Goal: Transaction & Acquisition: Obtain resource

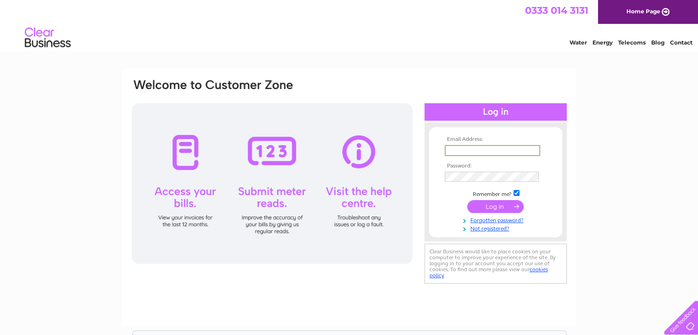
click at [469, 148] on input "text" at bounding box center [492, 150] width 95 height 11
type input "office@bdsplanthire.co.uk"
click at [499, 206] on input "submit" at bounding box center [495, 205] width 56 height 13
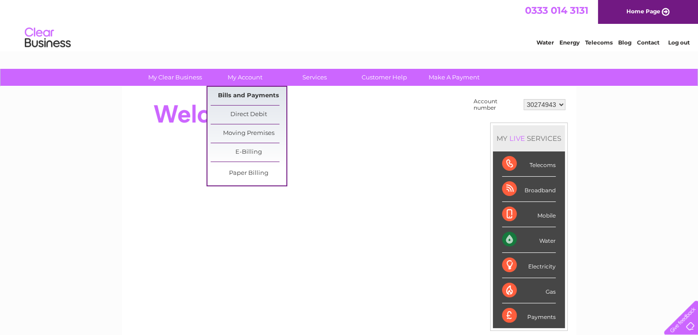
click at [245, 96] on link "Bills and Payments" at bounding box center [249, 96] width 76 height 18
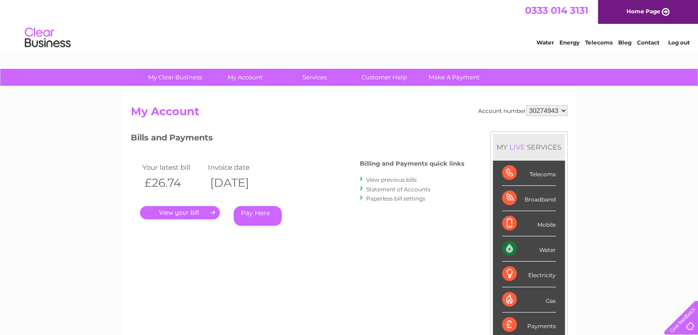
click at [178, 211] on link "." at bounding box center [180, 212] width 80 height 13
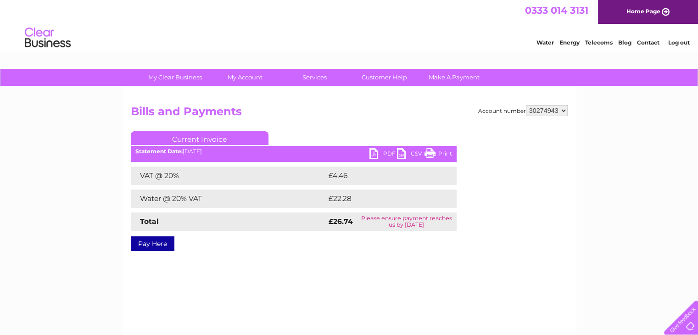
click at [439, 154] on link "Print" at bounding box center [438, 154] width 28 height 13
click at [386, 153] on link "PDF" at bounding box center [383, 154] width 28 height 13
click at [539, 110] on select "30274943 30275048 30283500" at bounding box center [547, 110] width 42 height 11
select select "30275048"
click at [526, 105] on select "30274943 30275048 30283500" at bounding box center [547, 110] width 42 height 11
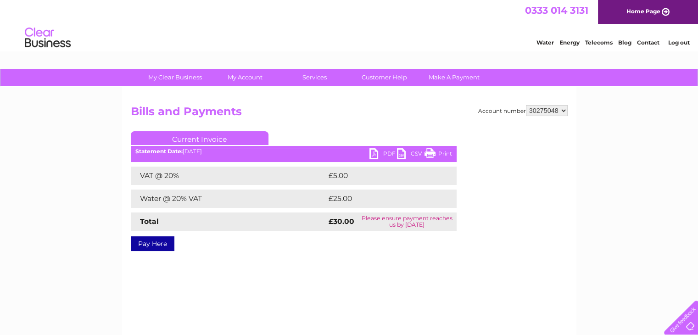
click at [385, 151] on link "PDF" at bounding box center [383, 154] width 28 height 13
click at [554, 109] on select "30274943 30275048 30283500" at bounding box center [547, 110] width 42 height 11
select select "30283500"
click at [526, 105] on select "30274943 30275048 30283500" at bounding box center [547, 110] width 42 height 11
click at [375, 156] on link "PDF" at bounding box center [383, 154] width 28 height 13
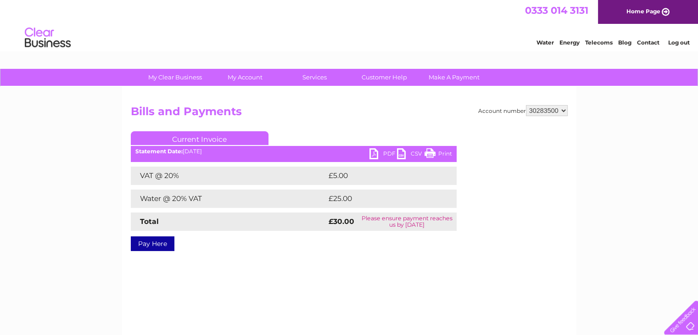
click at [678, 43] on link "Log out" at bounding box center [678, 42] width 22 height 7
